Goal: Information Seeking & Learning: Learn about a topic

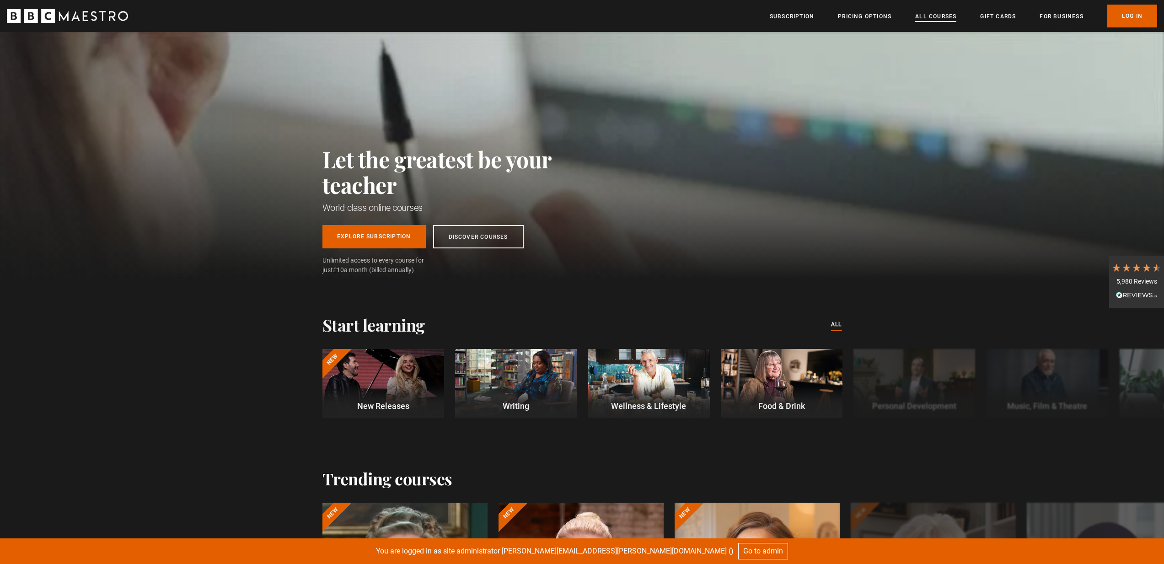
click at [932, 15] on link "All Courses" at bounding box center [935, 16] width 41 height 9
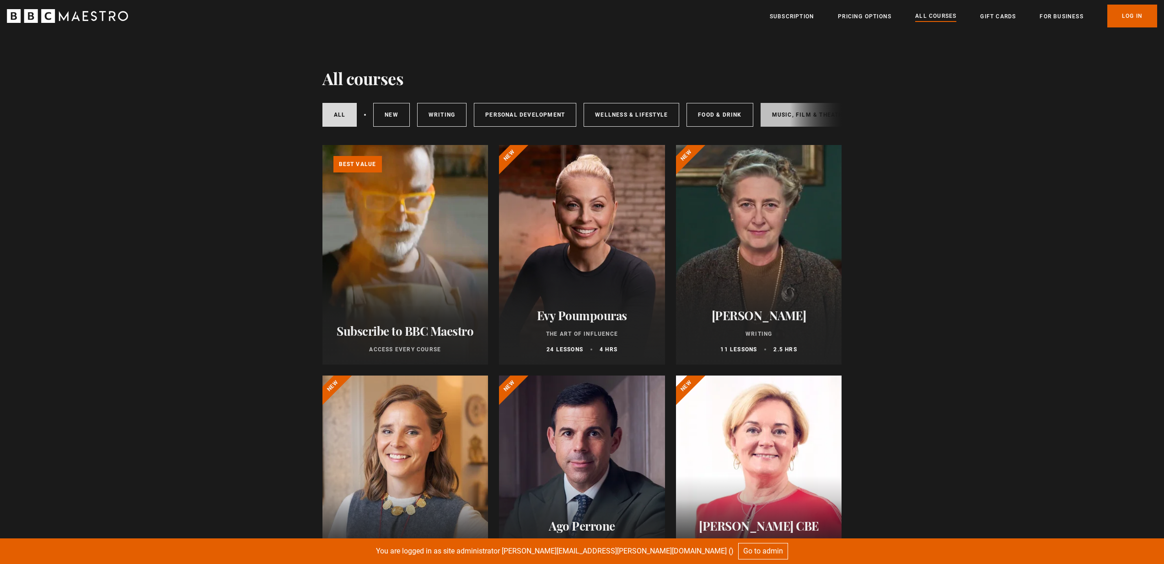
click at [771, 118] on link "Music, Film & Theatre" at bounding box center [809, 115] width 97 height 24
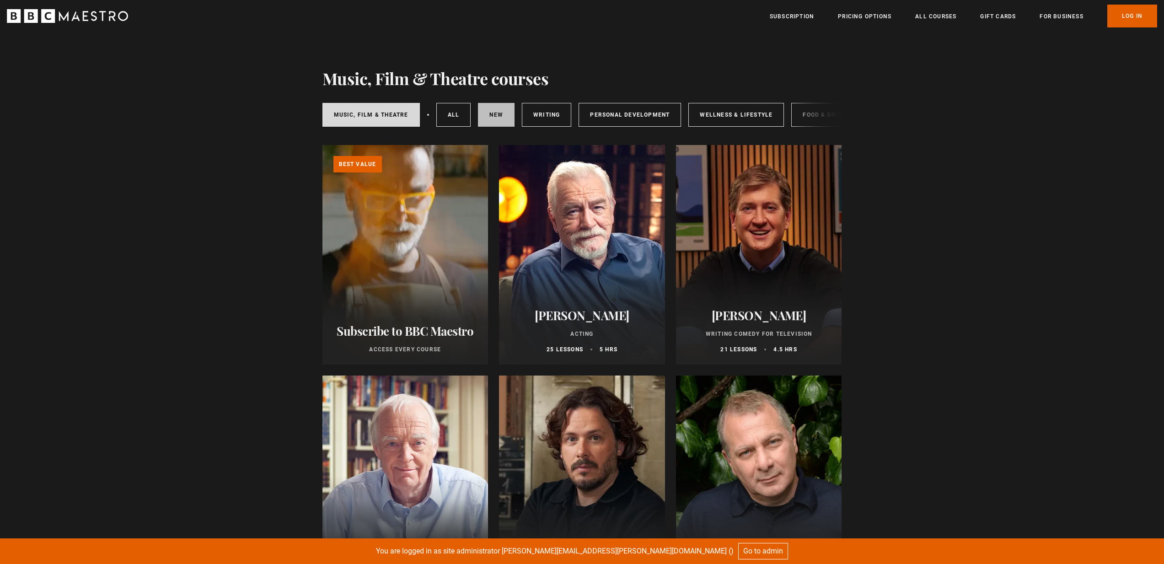
click at [497, 116] on link "New courses" at bounding box center [496, 115] width 37 height 24
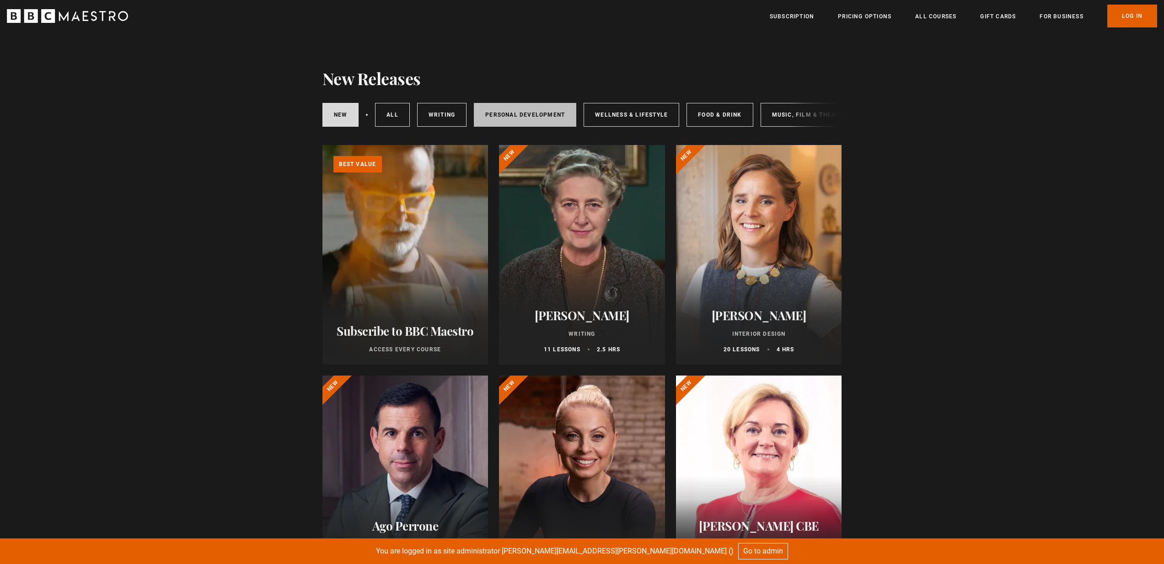
click at [549, 114] on link "Personal Development" at bounding box center [525, 115] width 102 height 24
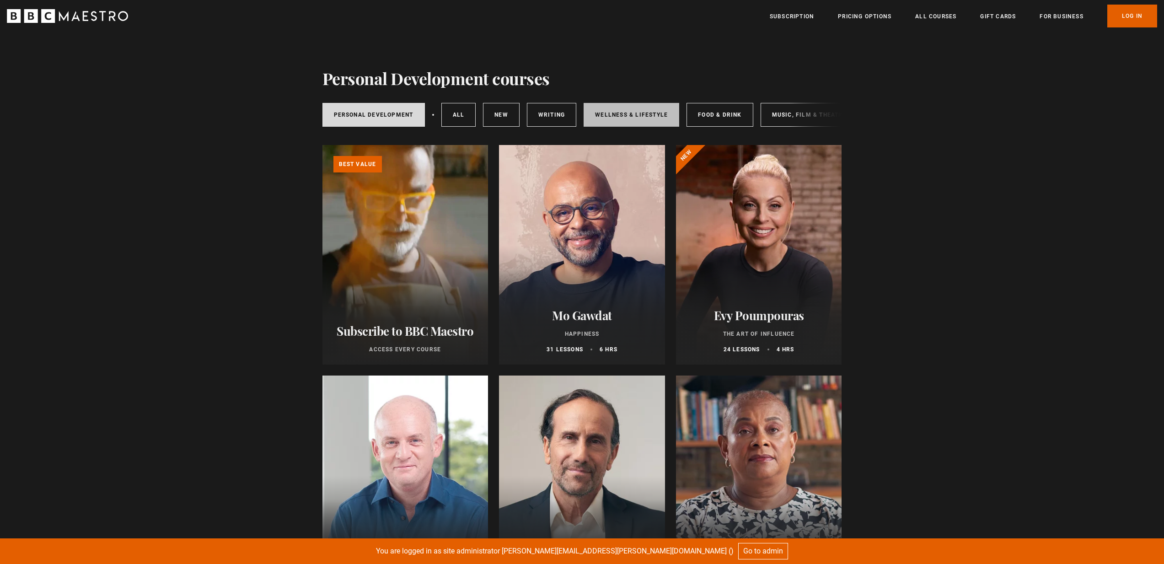
click at [608, 118] on link "Wellness & Lifestyle" at bounding box center [632, 115] width 96 height 24
